Goal: Book appointment/travel/reservation

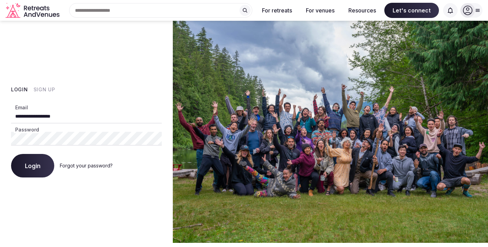
click at [31, 168] on span "Login" at bounding box center [33, 165] width 16 height 7
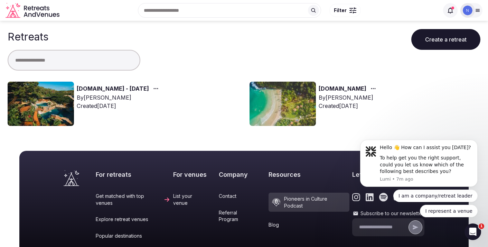
click at [61, 105] on img at bounding box center [41, 104] width 66 height 44
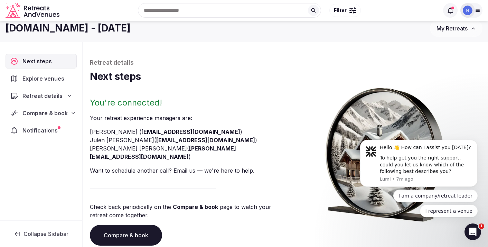
scroll to position [7, 0]
click at [47, 83] on div "Explore venues" at bounding box center [41, 78] width 71 height 15
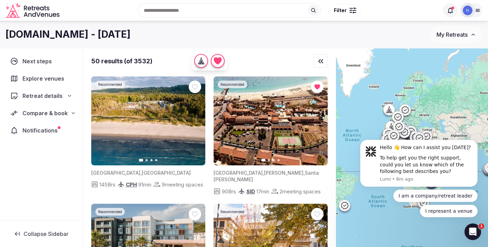
scroll to position [7, 0]
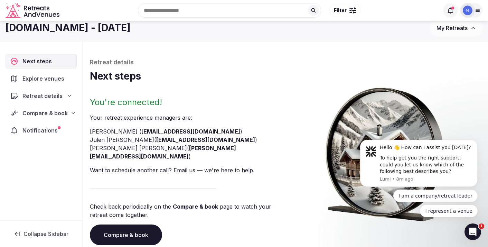
click at [53, 111] on span "Compare & book" at bounding box center [44, 113] width 45 height 8
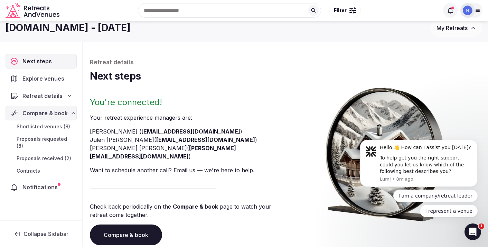
click at [56, 127] on span "Shortlisted venues (8)" at bounding box center [44, 126] width 54 height 7
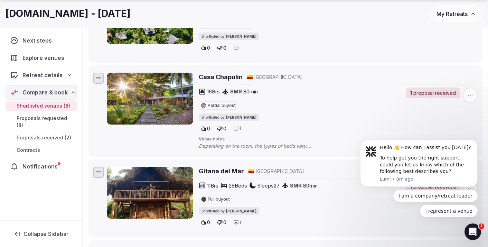
scroll to position [308, 0]
click at [227, 60] on li "[GEOGRAPHIC_DATA] [PERSON_NAME] 🇵🇭 [GEOGRAPHIC_DATA] 20 Brs 24 Beds Sleeps 50 C…" at bounding box center [285, 23] width 394 height 78
click at [227, 78] on h2 "Casa Chapolin" at bounding box center [221, 76] width 44 height 9
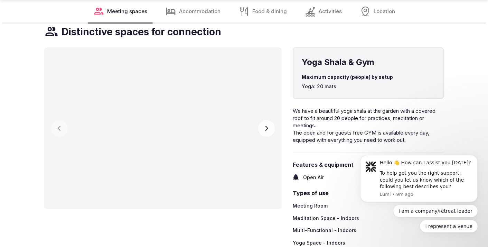
scroll to position [833, 0]
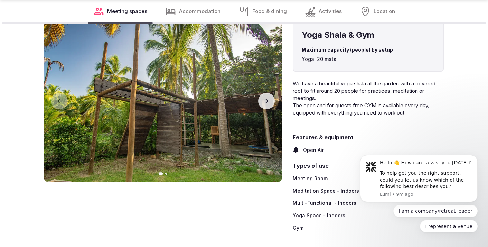
click at [263, 101] on button "Next slide" at bounding box center [266, 101] width 17 height 17
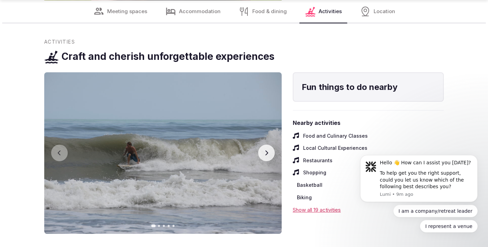
scroll to position [1529, 0]
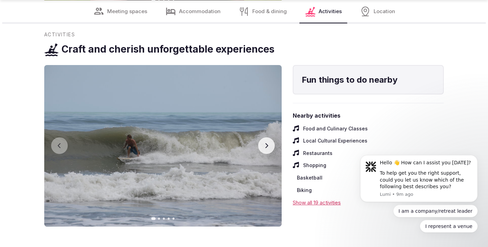
click at [264, 143] on button "Next slide" at bounding box center [266, 145] width 17 height 17
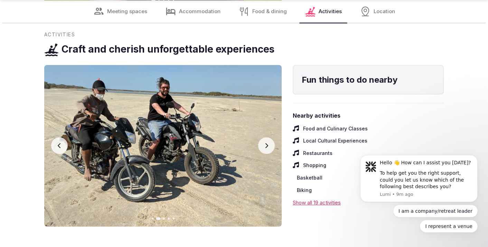
click at [264, 143] on button "Next slide" at bounding box center [266, 145] width 17 height 17
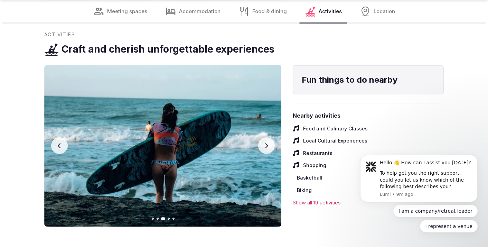
click at [264, 143] on button "Next slide" at bounding box center [266, 145] width 17 height 17
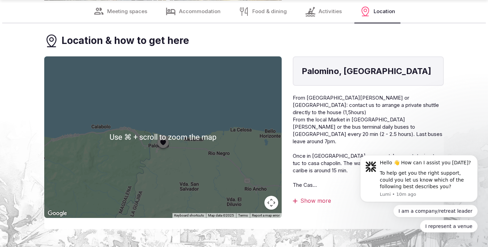
scroll to position [1762, 0]
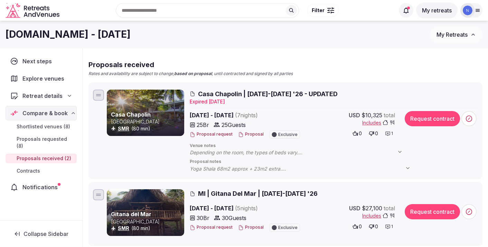
scroll to position [49, 0]
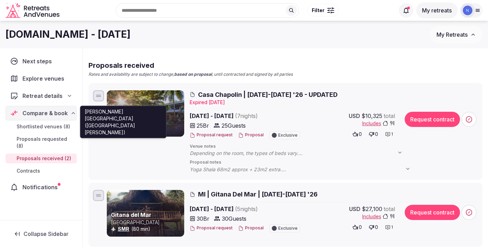
click at [122, 129] on link "SMR" at bounding box center [123, 129] width 11 height 6
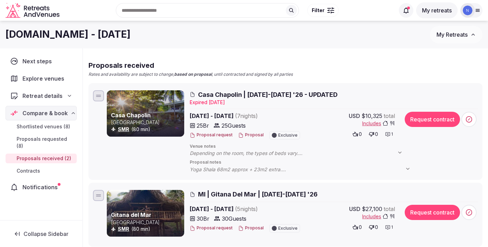
click at [170, 103] on div at bounding box center [145, 113] width 77 height 46
click at [169, 84] on li "Casa Chapolin Colombia SMR (80 min) Casa Chapolin | 7-14 April '26 - UPDATED Ex…" at bounding box center [285, 131] width 394 height 97
click at [214, 93] on span "Casa Chapolin | 7-14 April '26 - UPDATED" at bounding box center [268, 94] width 140 height 9
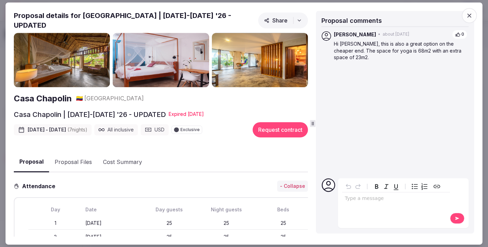
scroll to position [0, 0]
click at [467, 17] on icon "button" at bounding box center [469, 15] width 7 height 7
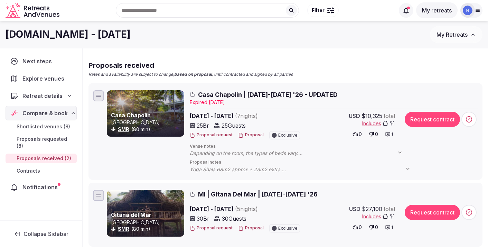
click at [167, 114] on h3 "Casa Chapolin" at bounding box center [147, 115] width 72 height 8
click at [210, 93] on span "Casa Chapolin | 7-14 April '26 - UPDATED" at bounding box center [268, 94] width 140 height 9
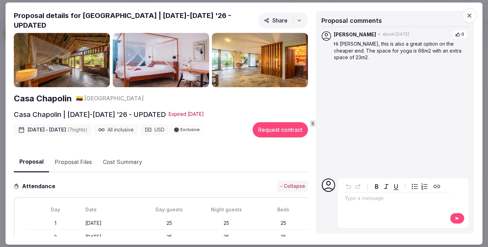
click at [79, 53] on img at bounding box center [62, 60] width 96 height 54
click at [134, 67] on img at bounding box center [161, 60] width 96 height 54
click at [235, 57] on img at bounding box center [260, 60] width 96 height 54
click at [266, 77] on img at bounding box center [260, 60] width 96 height 54
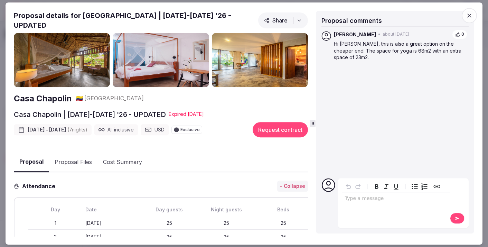
click at [467, 19] on icon "button" at bounding box center [469, 15] width 7 height 7
